Goal: Use online tool/utility: Utilize a website feature to perform a specific function

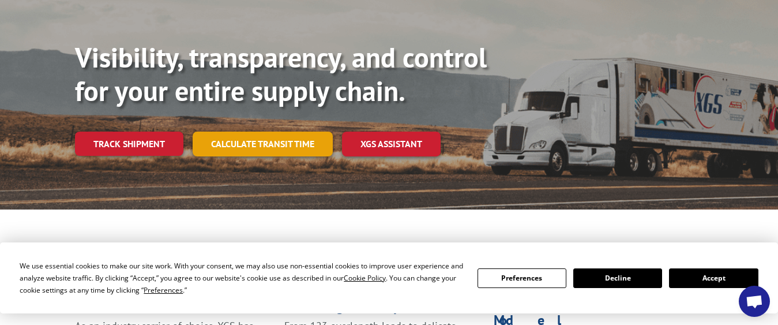
scroll to position [115, 0]
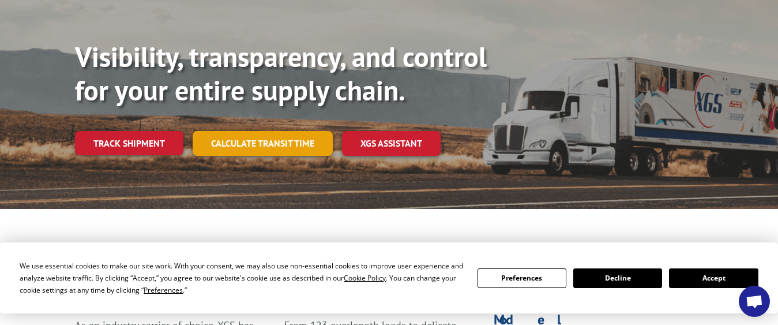
click at [254, 131] on link "Calculate transit time" at bounding box center [263, 143] width 140 height 25
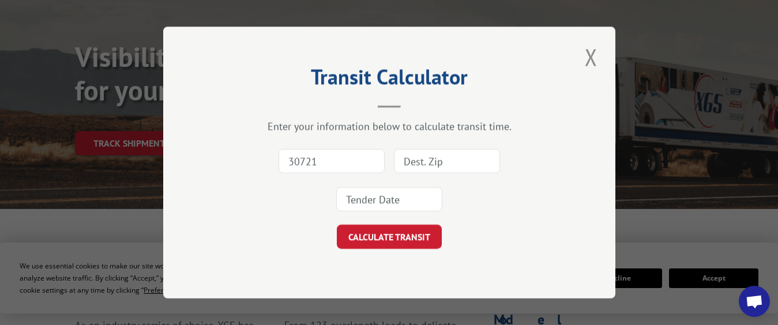
type input "30721"
click at [424, 165] on input at bounding box center [447, 161] width 106 height 24
type input "48350"
click at [367, 203] on input at bounding box center [389, 199] width 106 height 24
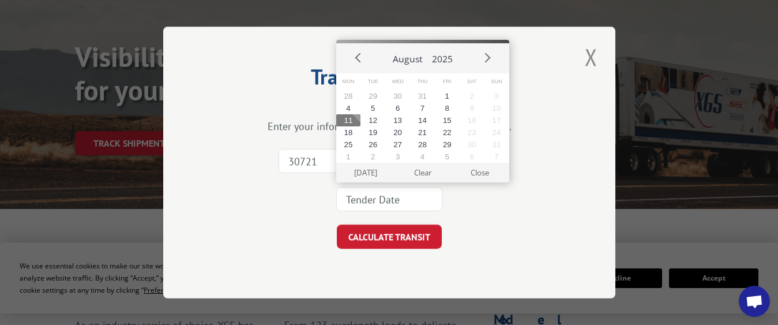
click at [345, 116] on button "11" at bounding box center [348, 120] width 25 height 12
type input "[DATE]"
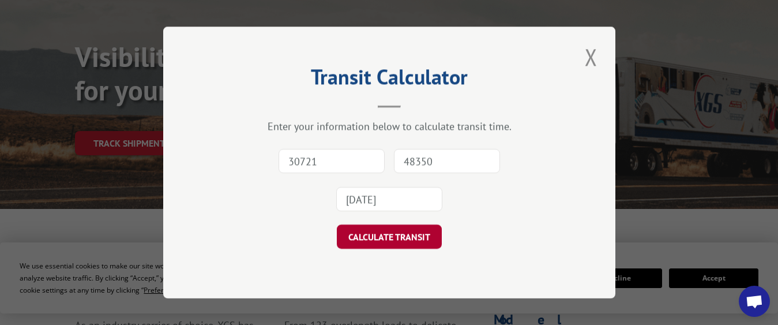
click at [401, 237] on button "CALCULATE TRANSIT" at bounding box center [389, 236] width 105 height 24
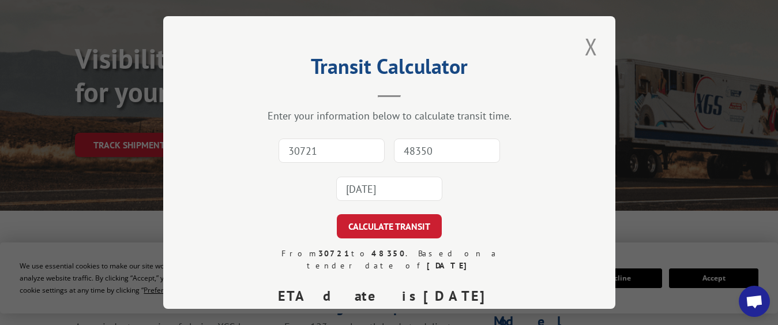
scroll to position [113, 0]
click at [587, 44] on button "Close modal" at bounding box center [591, 47] width 20 height 32
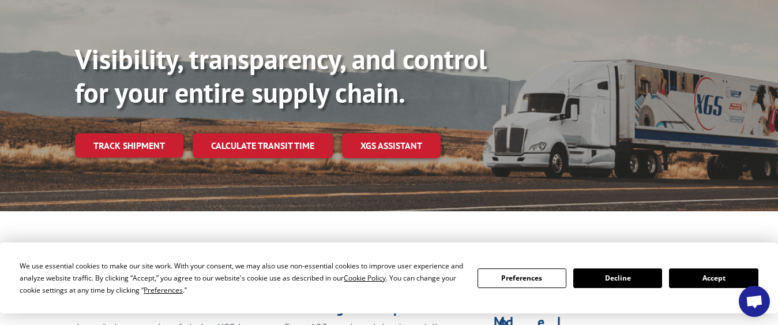
scroll to position [0, 0]
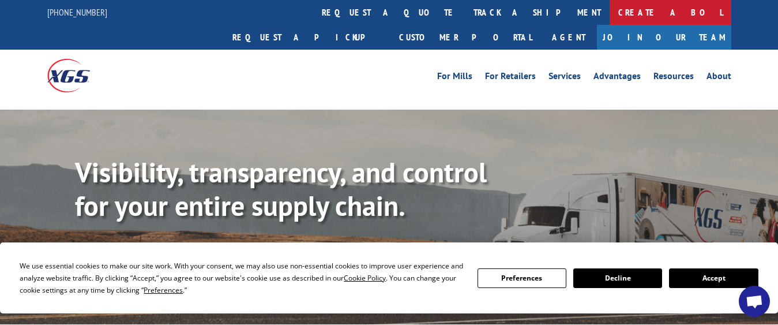
click at [609, 10] on link "Create a BOL" at bounding box center [670, 12] width 122 height 25
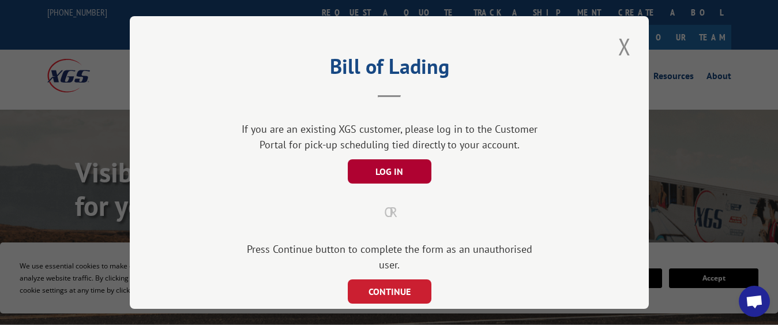
click at [386, 164] on button "LOG IN" at bounding box center [389, 171] width 84 height 24
